Goal: Task Accomplishment & Management: Complete application form

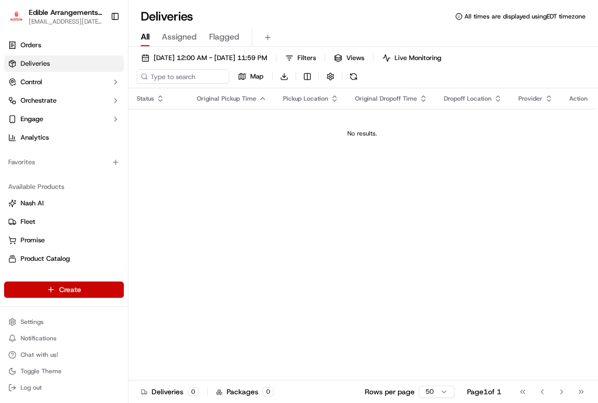
click at [73, 288] on html "Edible Arrangements - [GEOGRAPHIC_DATA], IN [EMAIL_ADDRESS][DATE][DOMAIN_NAME] …" at bounding box center [299, 201] width 598 height 403
click at [157, 304] on link "Delivery" at bounding box center [185, 308] width 115 height 19
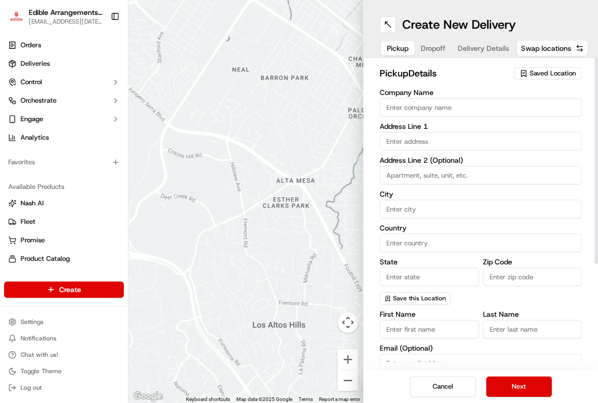
click at [415, 104] on input "Company Name" at bounding box center [481, 107] width 202 height 19
type input "Edible Arrangements - [GEOGRAPHIC_DATA], [GEOGRAPHIC_DATA]"
type input "[STREET_ADDRESS][US_STATE]"
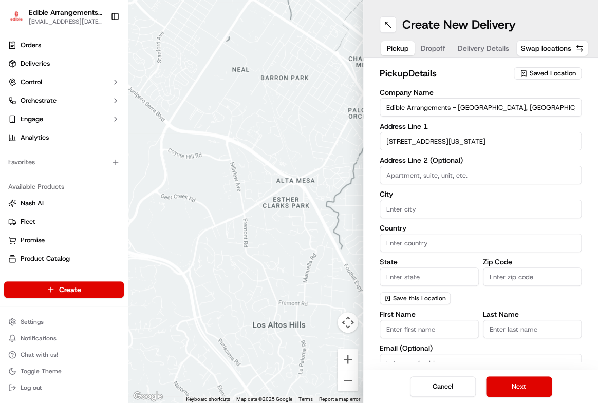
type input "[GEOGRAPHIC_DATA]"
type input "IN"
type input "46601"
type input "[PERSON_NAME]"
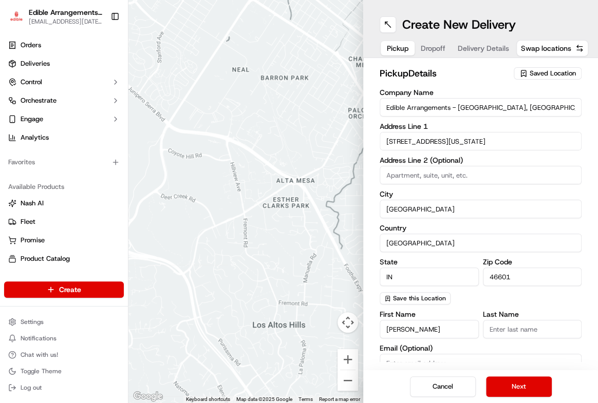
type input "[PERSON_NAME]"
type input "[EMAIL_ADDRESS][DATE][DOMAIN_NAME]"
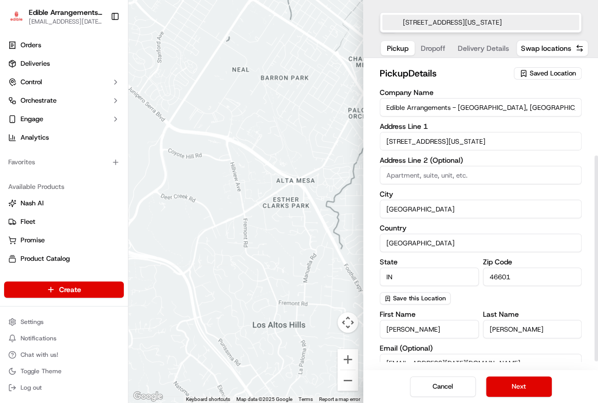
scroll to position [153, 0]
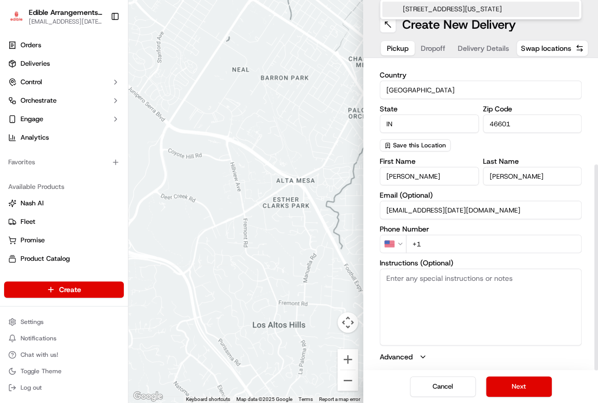
click at [453, 245] on input "+1" at bounding box center [494, 244] width 176 height 19
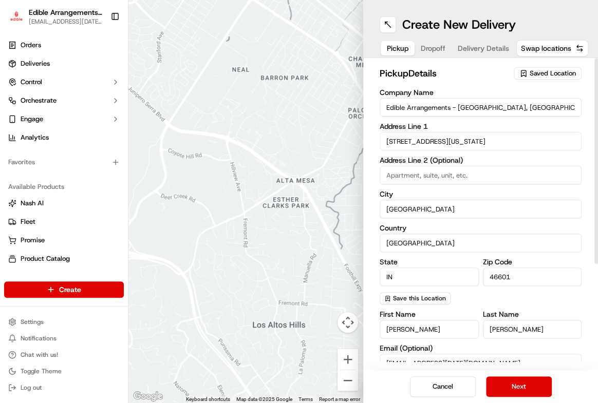
click at [510, 114] on input "Edible Arrangements - [GEOGRAPHIC_DATA], [GEOGRAPHIC_DATA]" at bounding box center [481, 107] width 202 height 19
type input "Edible Arrangements"
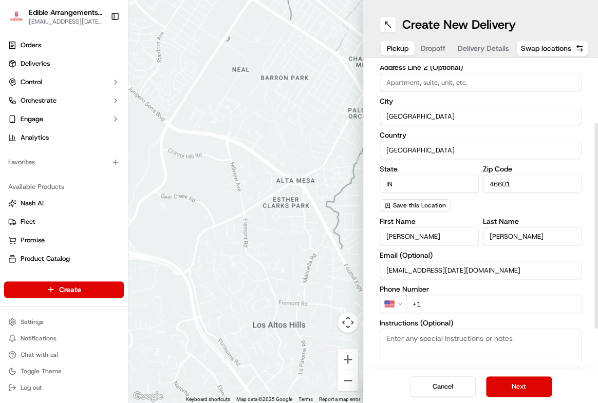
scroll to position [140, 0]
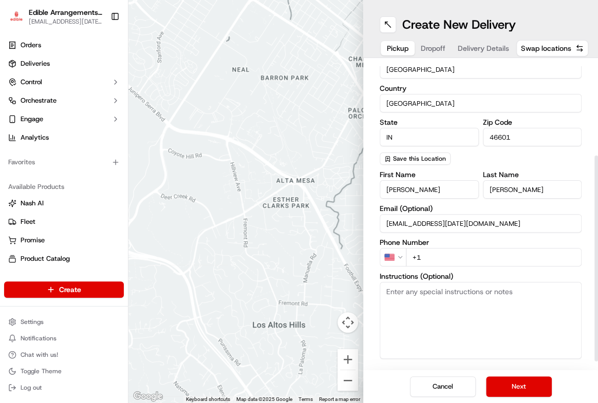
drag, startPoint x: 419, startPoint y: 188, endPoint x: 372, endPoint y: 192, distance: 47.5
click at [372, 192] on div "pickup Details Saved Location Company Name Edible Arrangements Address Line 1 […" at bounding box center [480, 214] width 235 height 312
type input "Edible"
drag, startPoint x: 557, startPoint y: 194, endPoint x: 486, endPoint y: 187, distance: 71.2
click at [486, 187] on input "[PERSON_NAME]" at bounding box center [532, 189] width 99 height 19
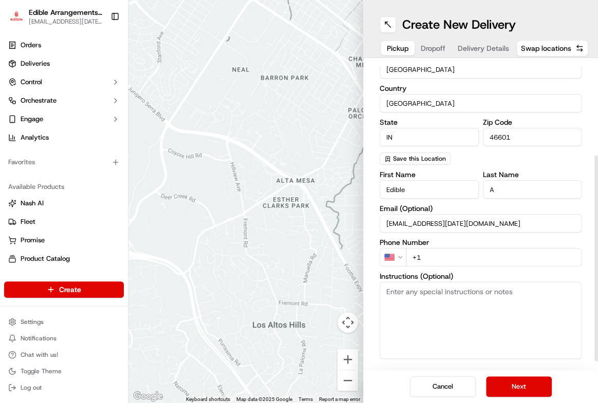
type input "A"
click at [494, 260] on input "+1" at bounding box center [494, 257] width 176 height 19
type input "[PHONE_NUMBER]"
click at [514, 381] on button "Next" at bounding box center [519, 387] width 66 height 21
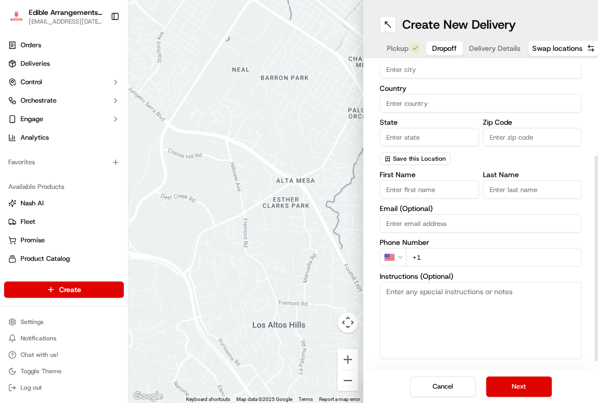
scroll to position [0, 0]
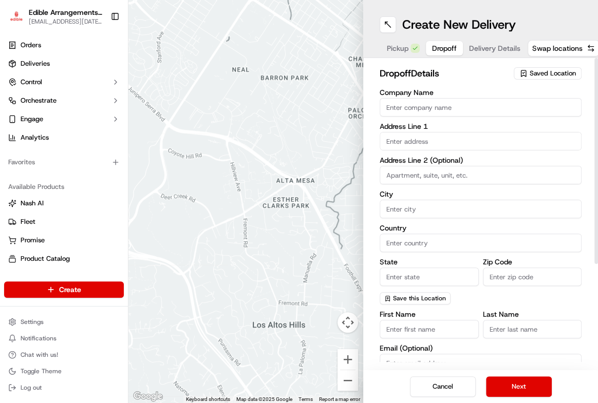
click at [472, 106] on input "Company Name" at bounding box center [481, 107] width 202 height 19
type input "Utilimaster"
click at [462, 134] on input "text" at bounding box center [481, 141] width 202 height 19
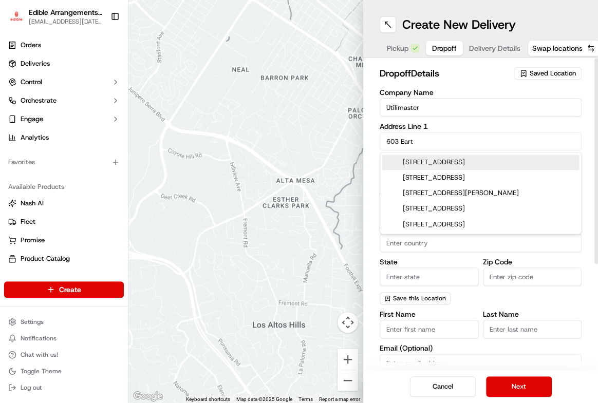
click at [459, 163] on div "[STREET_ADDRESS]" at bounding box center [480, 162] width 197 height 15
type input "[STREET_ADDRESS]"
type input "[GEOGRAPHIC_DATA]"
type input "IN"
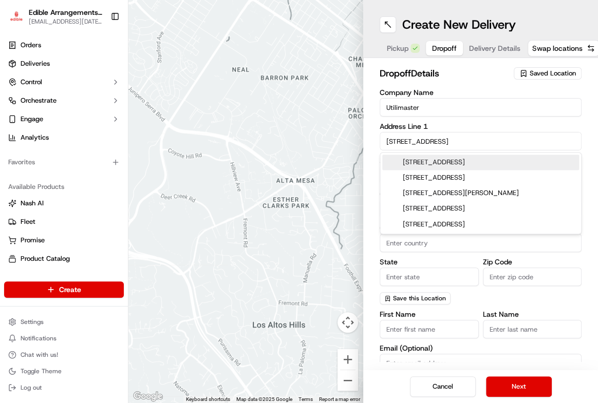
type input "46507"
type input "[STREET_ADDRESS]"
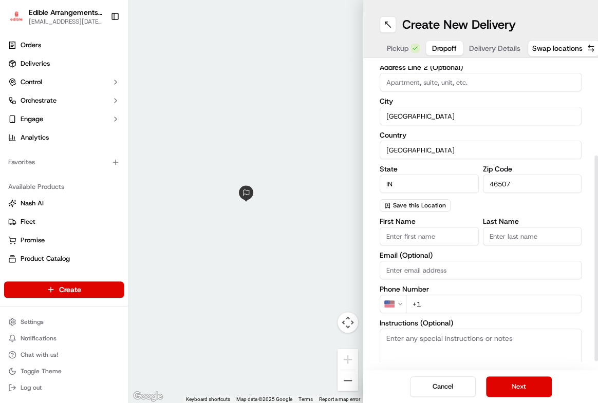
scroll to position [140, 0]
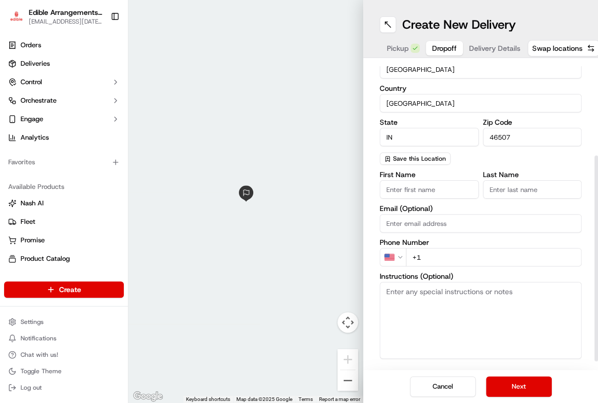
click at [432, 188] on input "First Name" at bounding box center [429, 189] width 99 height 19
type input "[PERSON_NAME]"
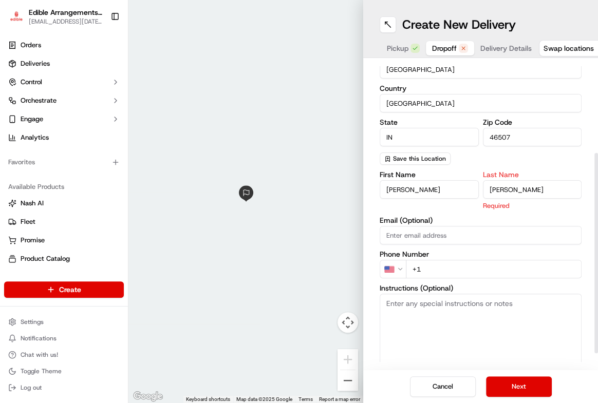
type input "[PERSON_NAME]"
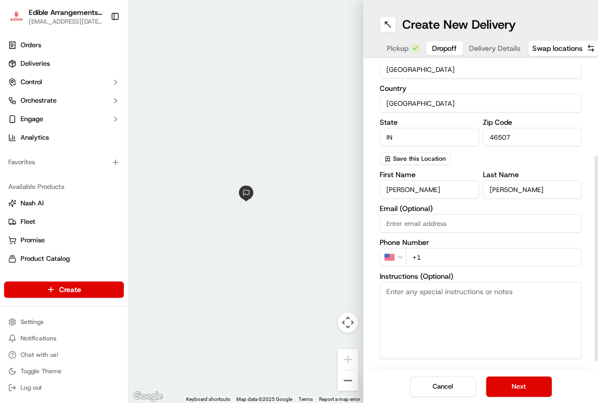
click at [412, 231] on input "Email (Optional)" at bounding box center [481, 223] width 202 height 19
